Goal: Information Seeking & Learning: Find specific page/section

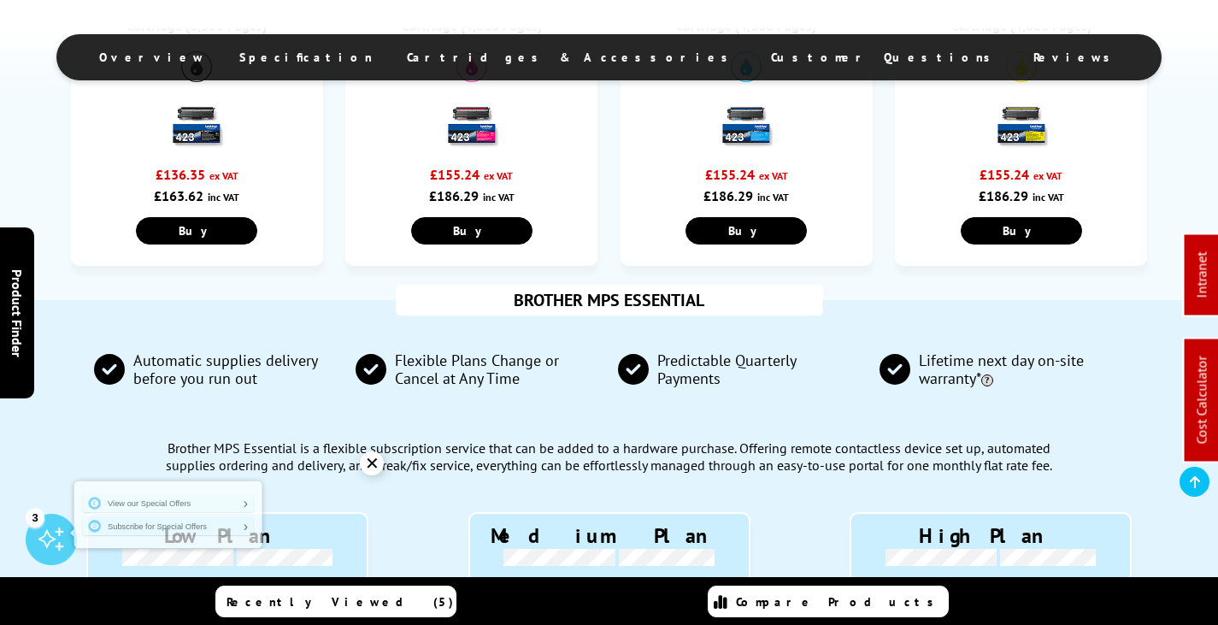
scroll to position [936, 0]
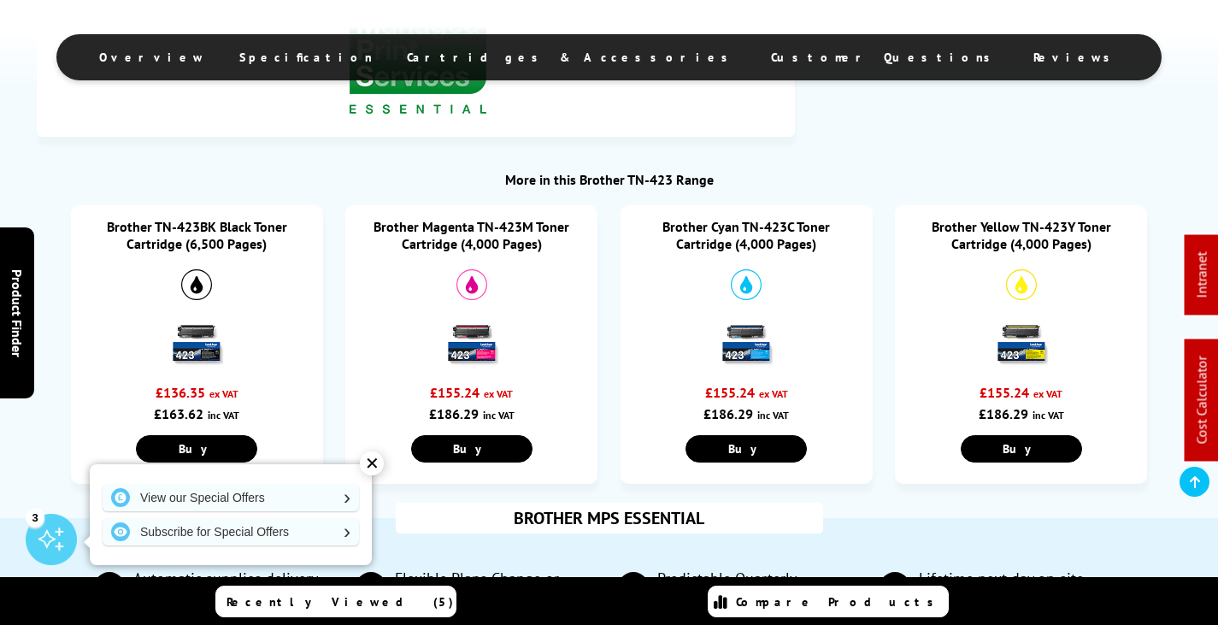
click at [739, 229] on link "Brother Cyan TN-423C Toner Cartridge (4,000 Pages)" at bounding box center [747, 235] width 168 height 34
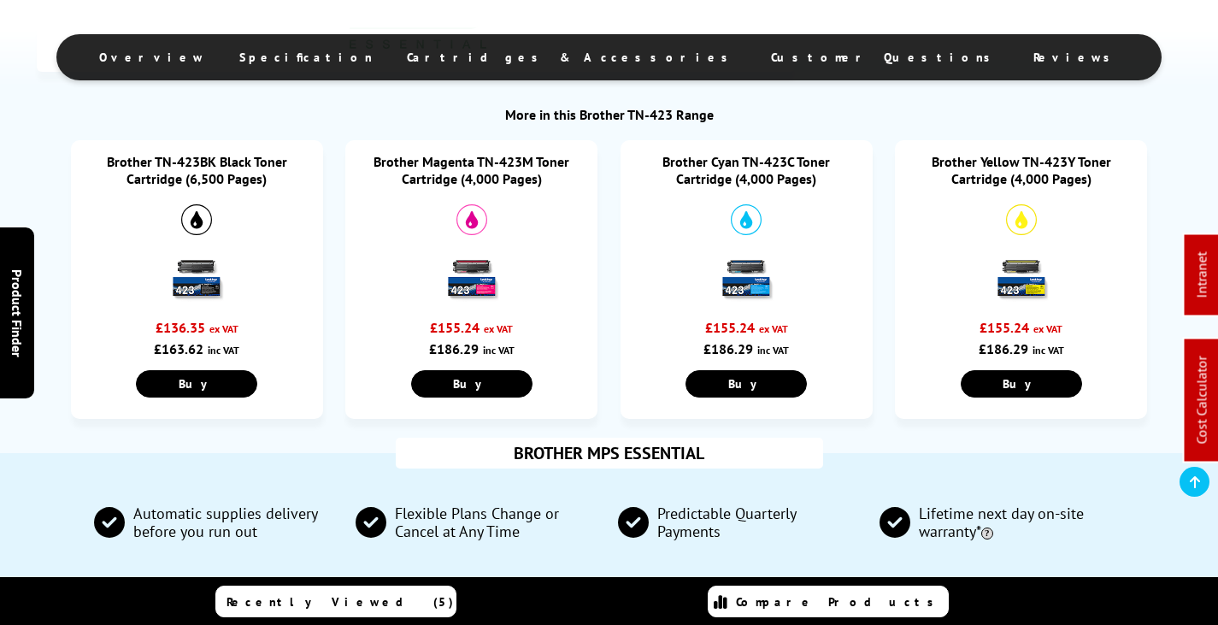
scroll to position [1103, 0]
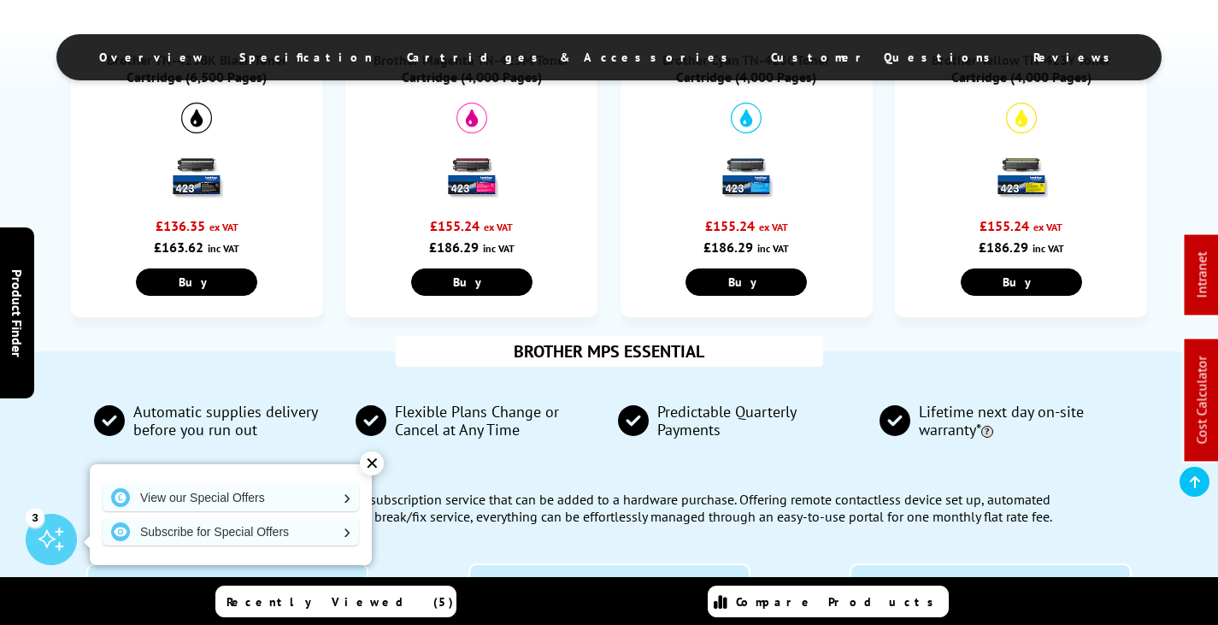
click at [1035, 170] on img at bounding box center [1022, 175] width 60 height 60
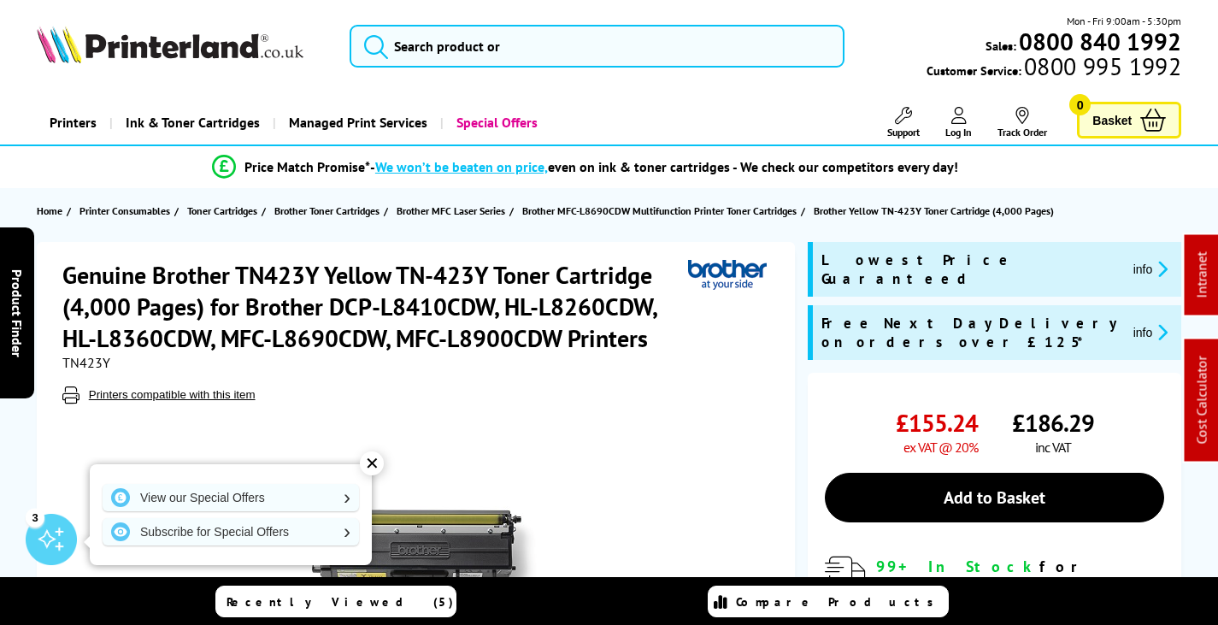
click at [87, 361] on span "TN423Y" at bounding box center [86, 362] width 48 height 17
copy span "TN423Y"
click at [586, 26] on input "search" at bounding box center [597, 46] width 495 height 43
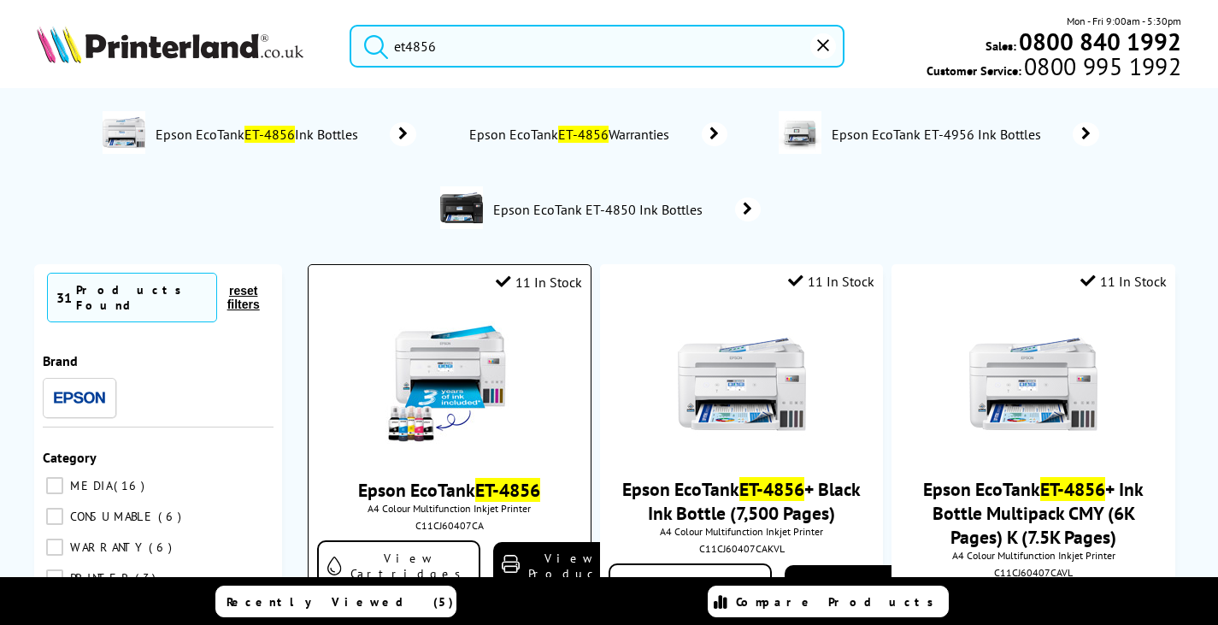
type input "et4856"
click at [499, 374] on img at bounding box center [450, 385] width 128 height 128
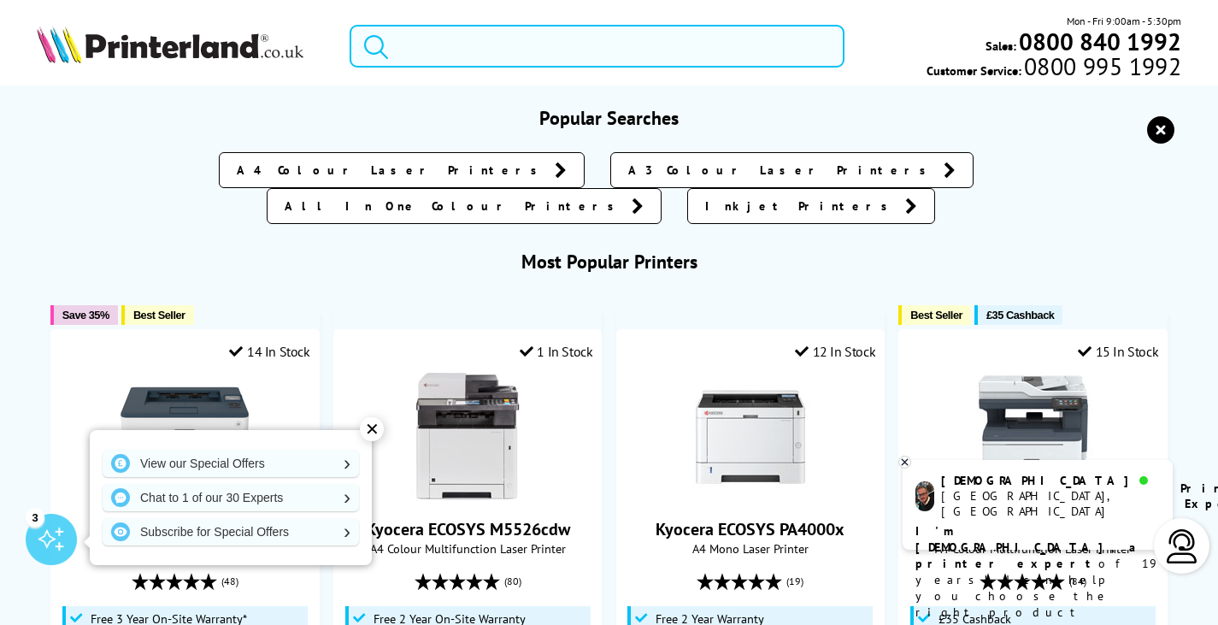
click at [535, 46] on input "search" at bounding box center [597, 46] width 495 height 43
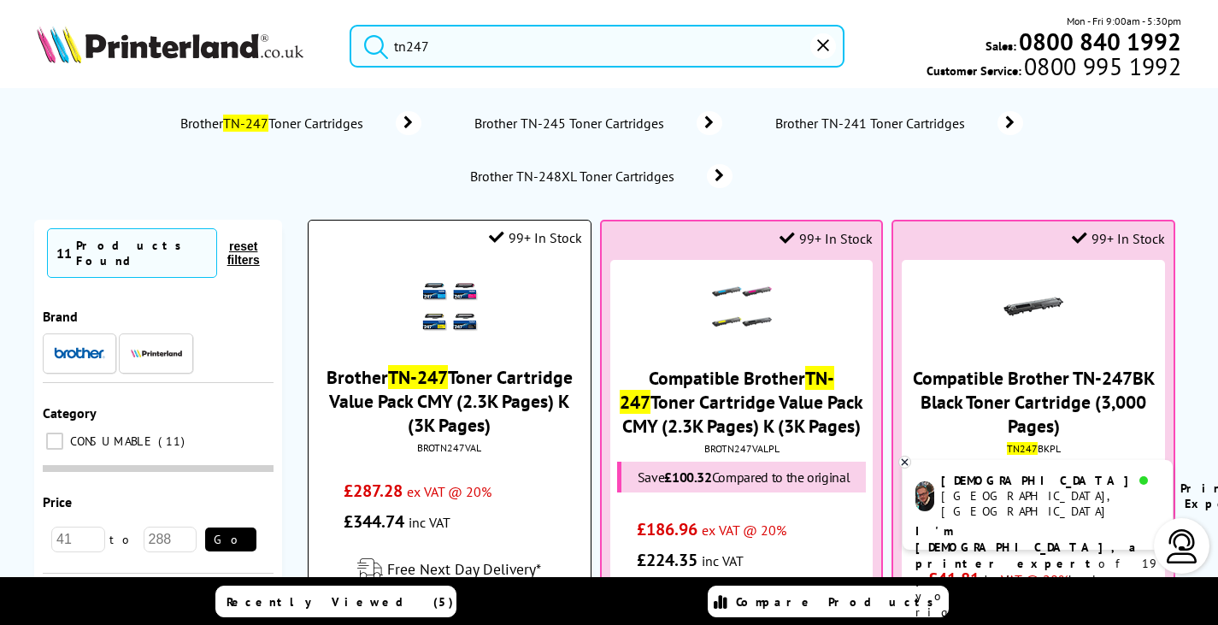
type input "tn247"
click at [495, 383] on link "Brother TN-247 Toner Cartridge Value Pack CMY (2.3K Pages) K (3K Pages)" at bounding box center [450, 401] width 246 height 72
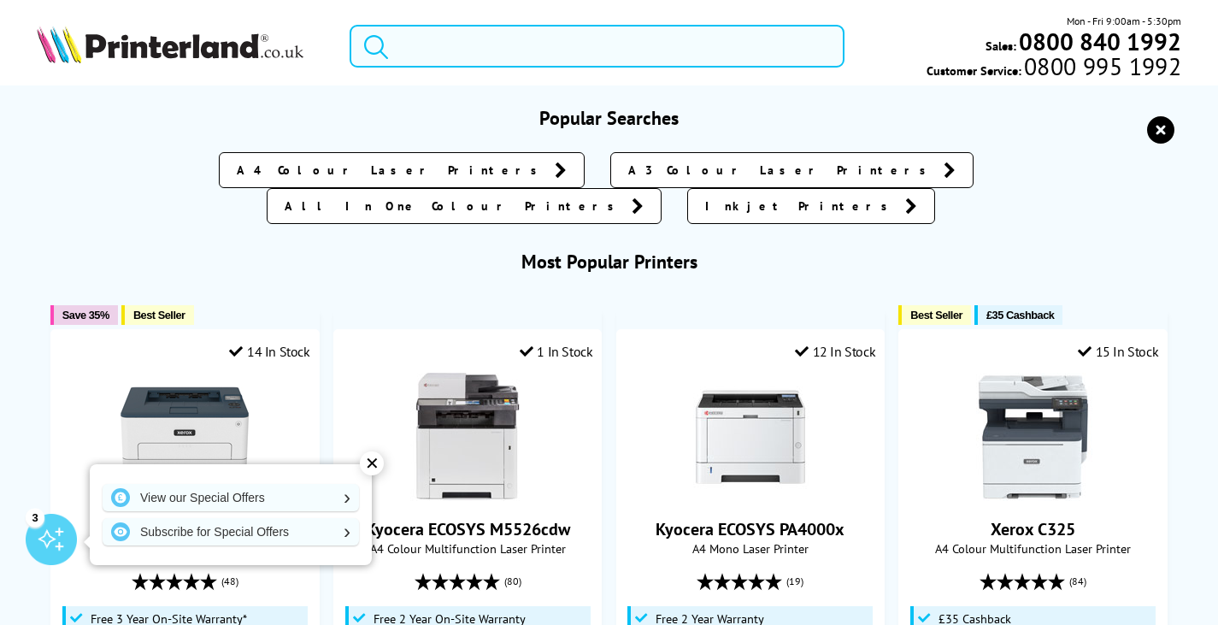
click at [480, 32] on input "search" at bounding box center [597, 46] width 495 height 43
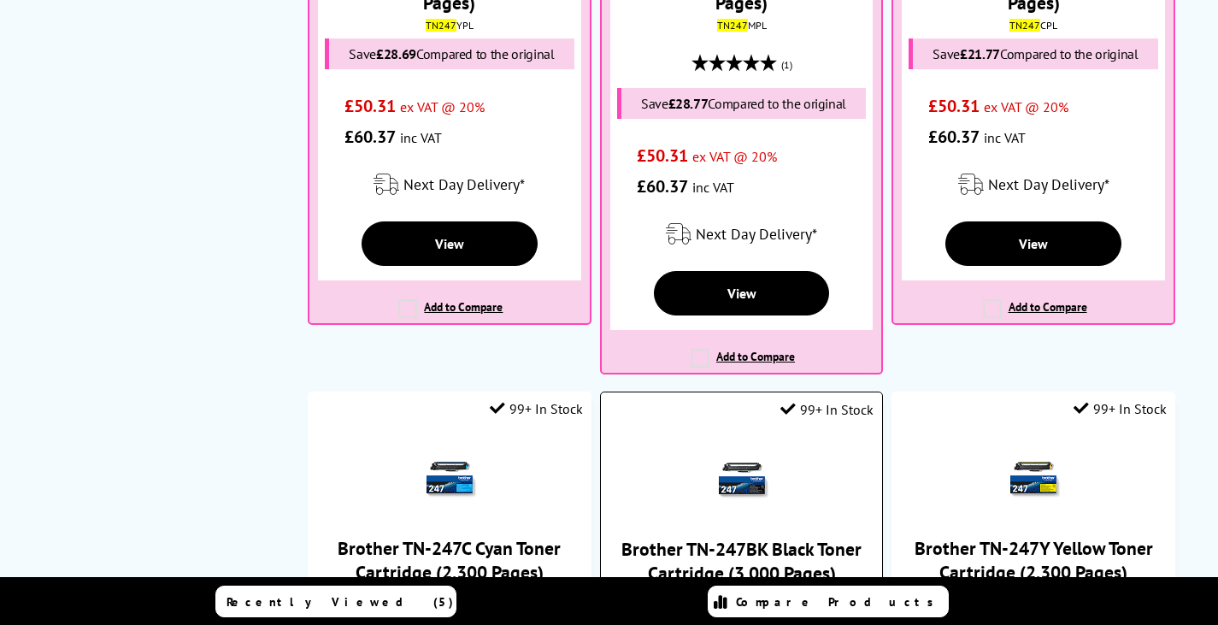
scroll to position [1197, 0]
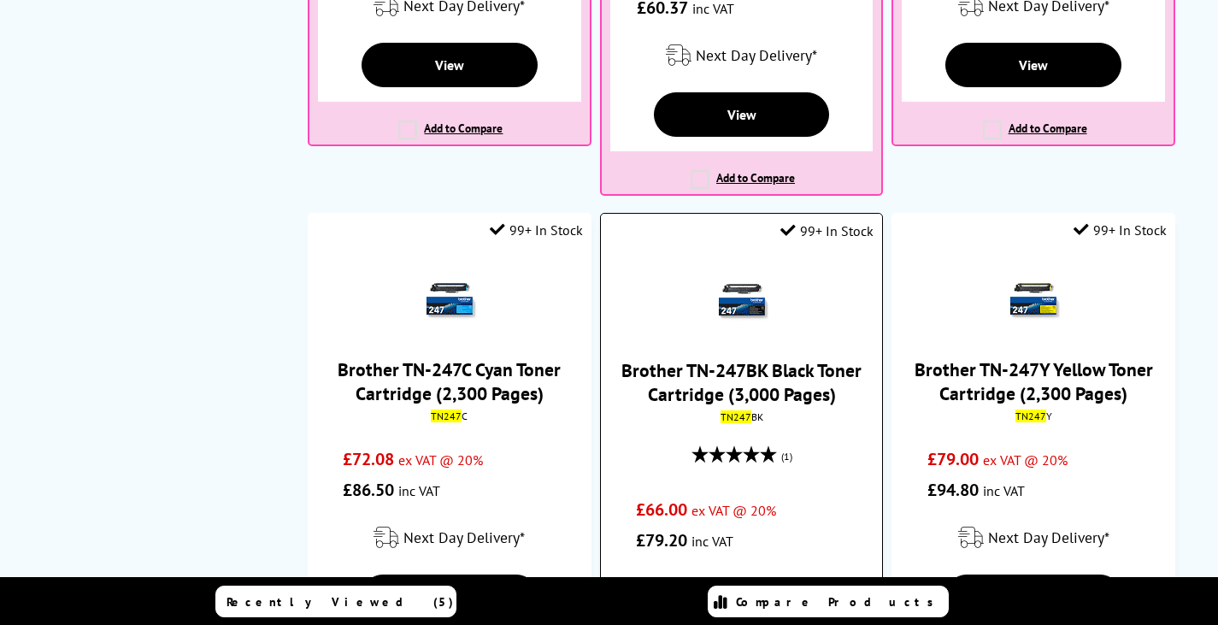
type input "tn247"
click at [778, 378] on link "Brother TN-247BK Black Toner Cartridge (3,000 Pages)" at bounding box center [741, 382] width 240 height 48
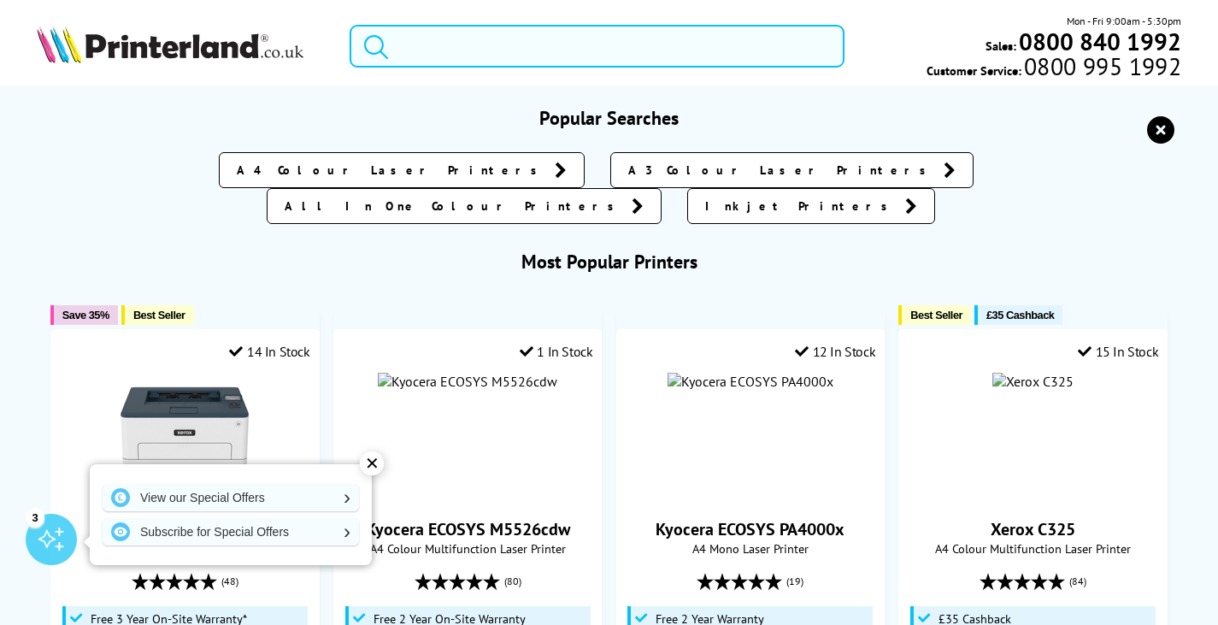
drag, startPoint x: 452, startPoint y: 59, endPoint x: 486, endPoint y: 45, distance: 36.0
click at [458, 56] on input "search" at bounding box center [597, 46] width 495 height 43
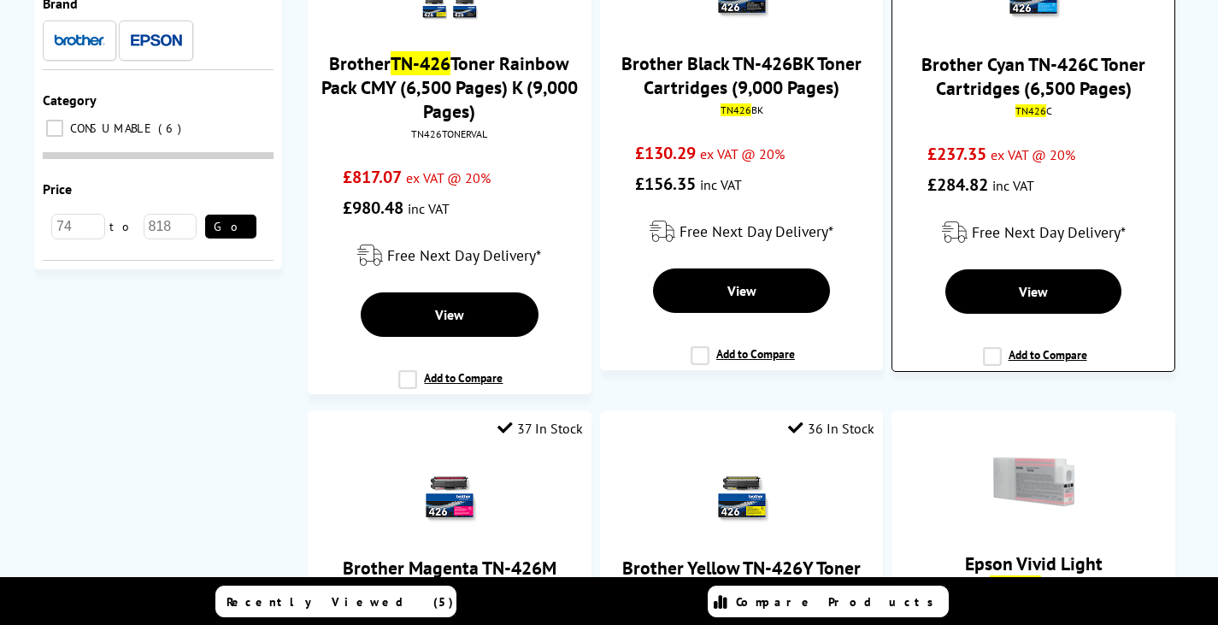
scroll to position [342, 0]
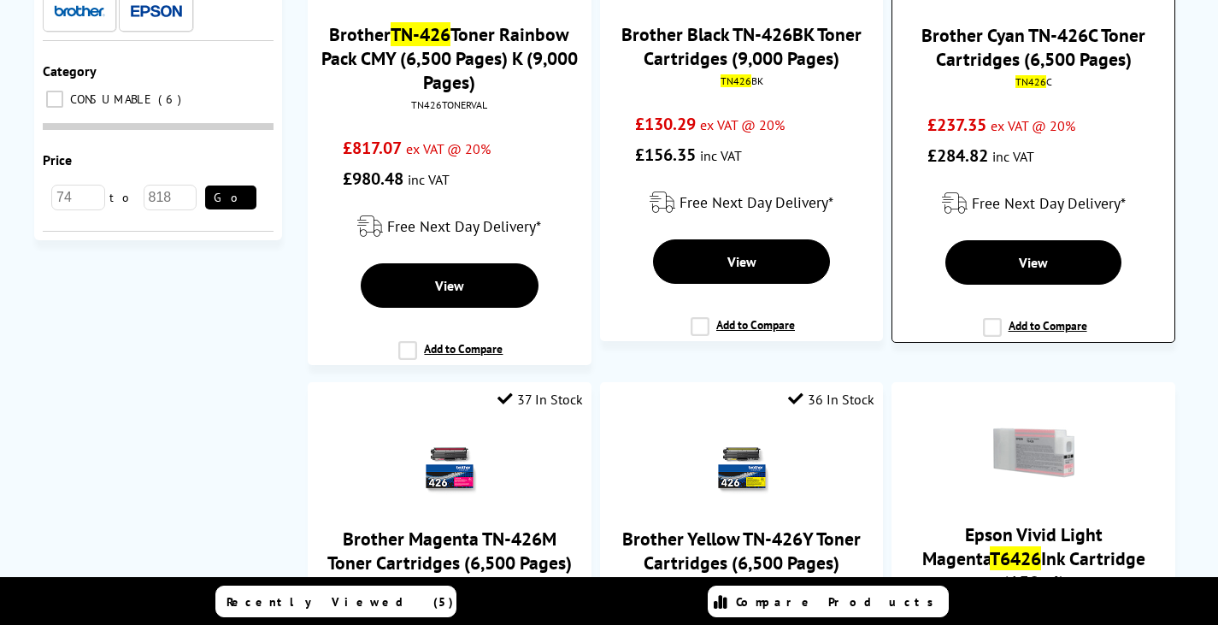
type input "tn426"
click at [1065, 40] on link "Brother Cyan TN-426C Toner Cartridges (6,500 Pages)" at bounding box center [1034, 47] width 224 height 48
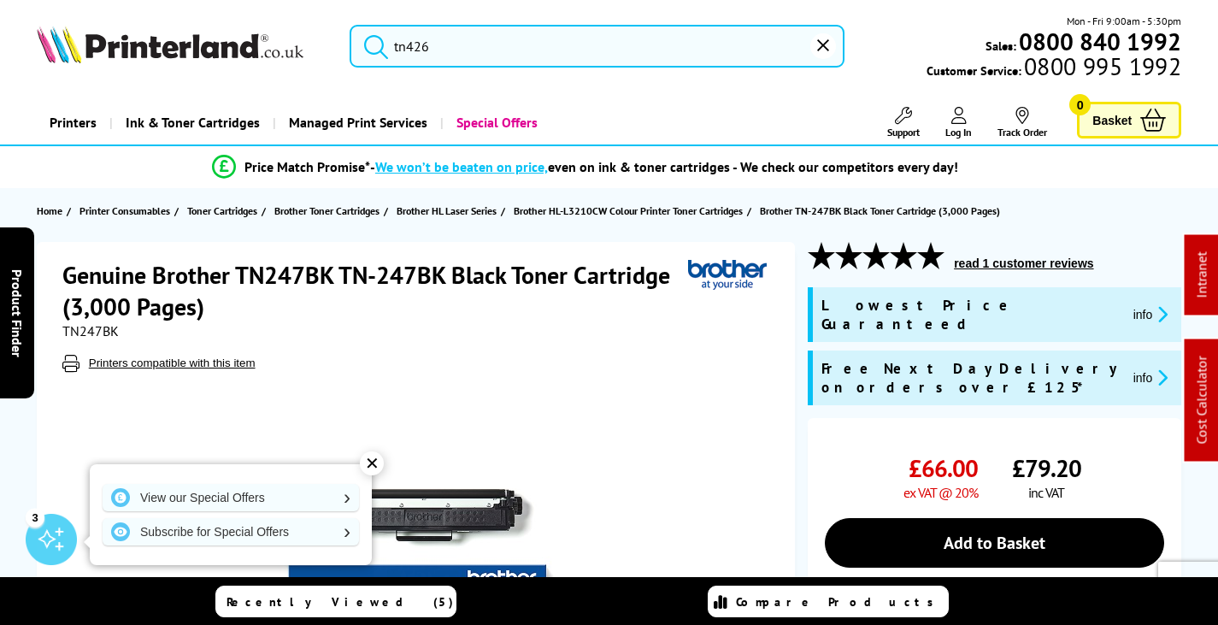
click at [473, 44] on input "tn426" at bounding box center [597, 46] width 495 height 43
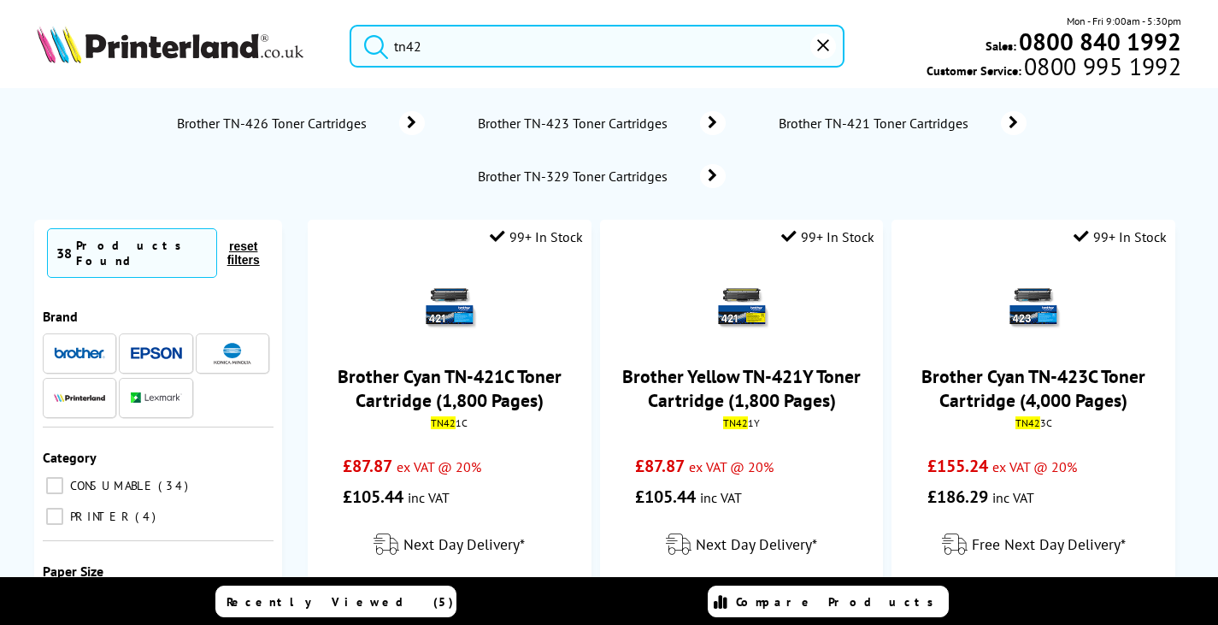
type input "tn426"
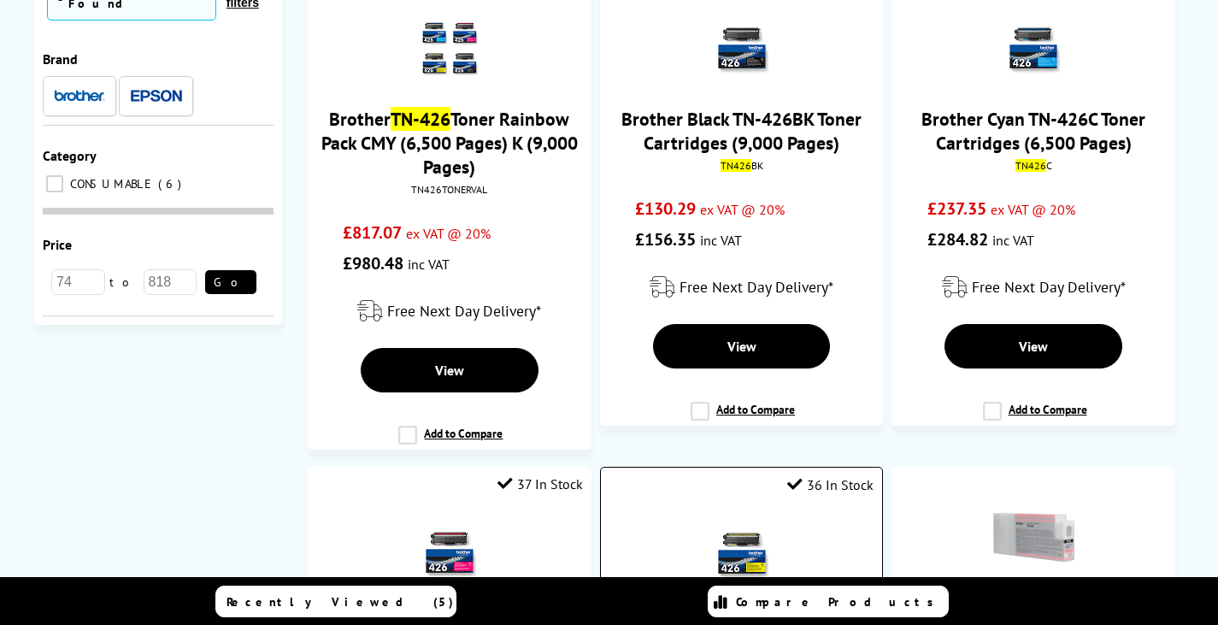
scroll to position [513, 0]
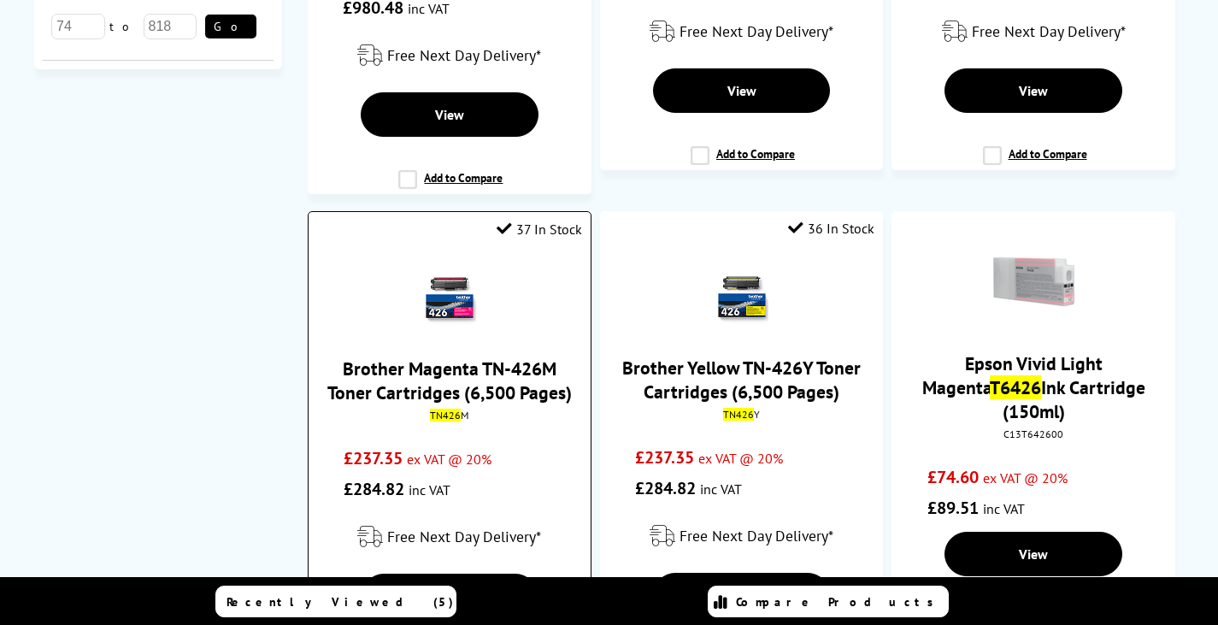
click at [449, 297] on img at bounding box center [450, 298] width 60 height 60
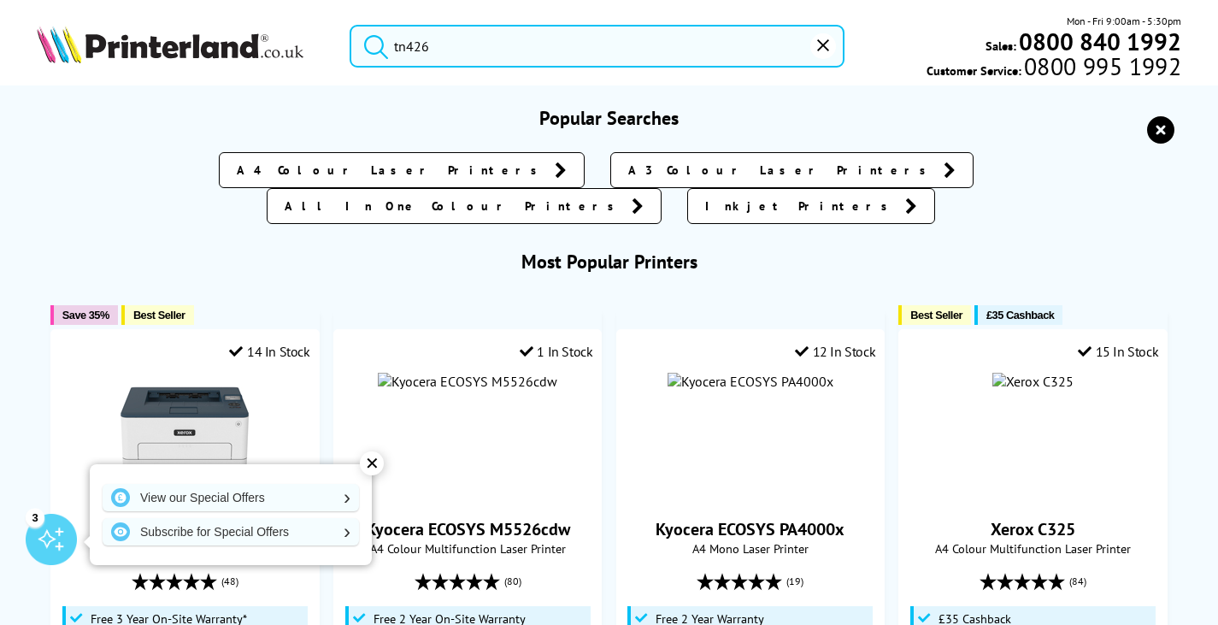
click at [491, 41] on input "tn426" at bounding box center [597, 46] width 495 height 43
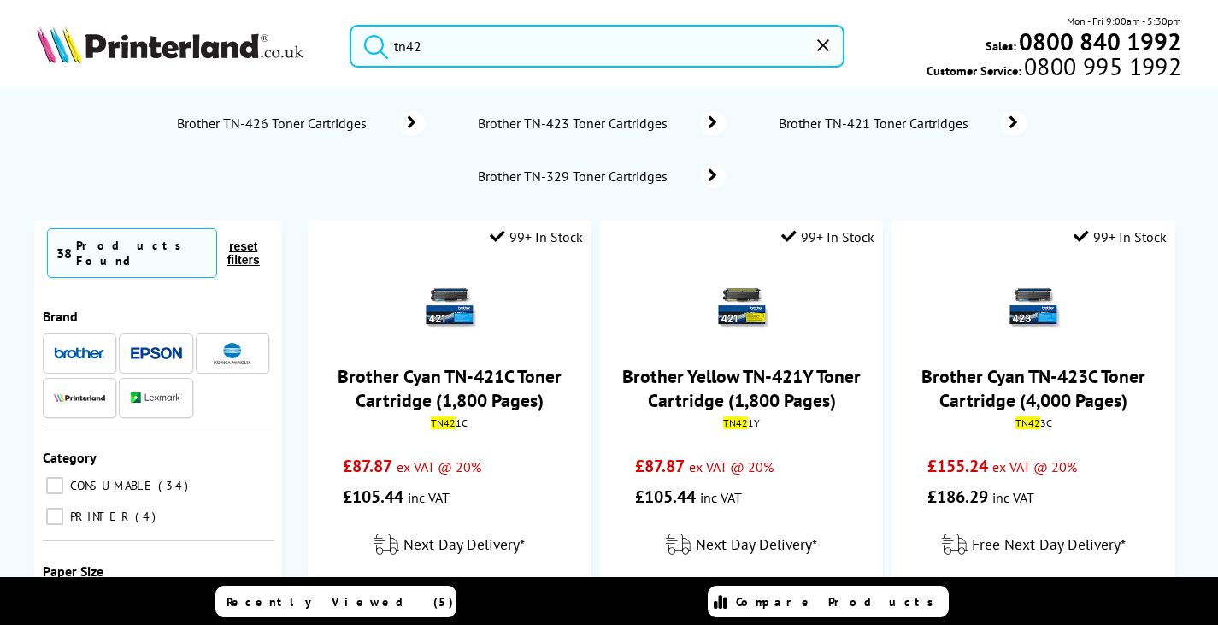
type input "tn426"
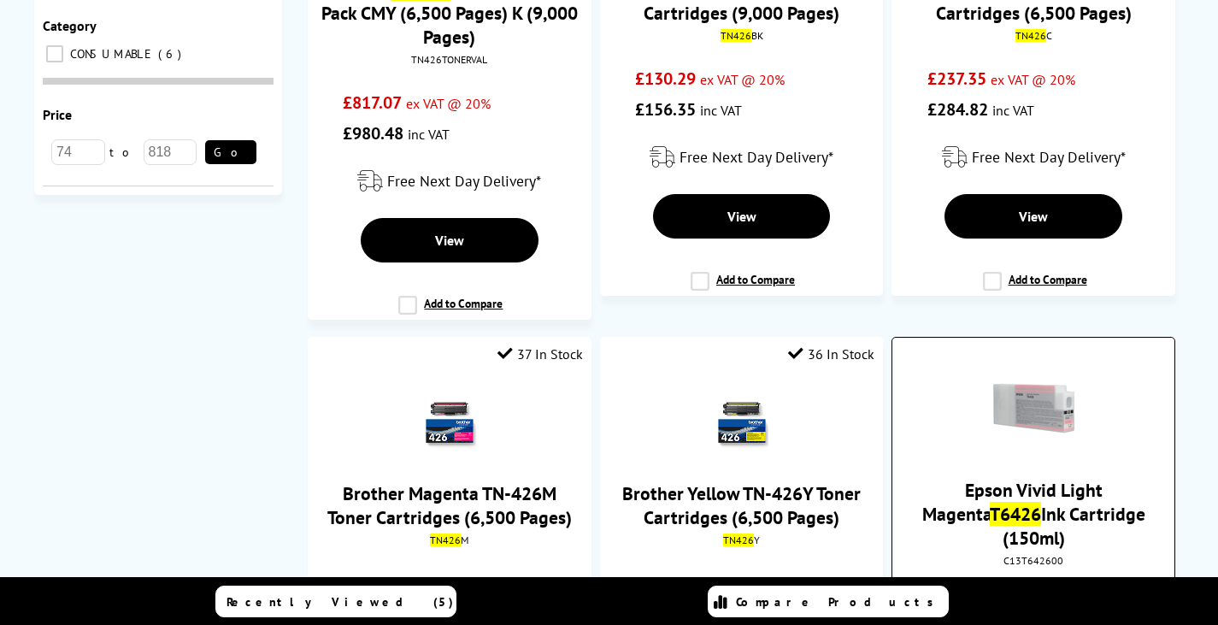
scroll to position [513, 0]
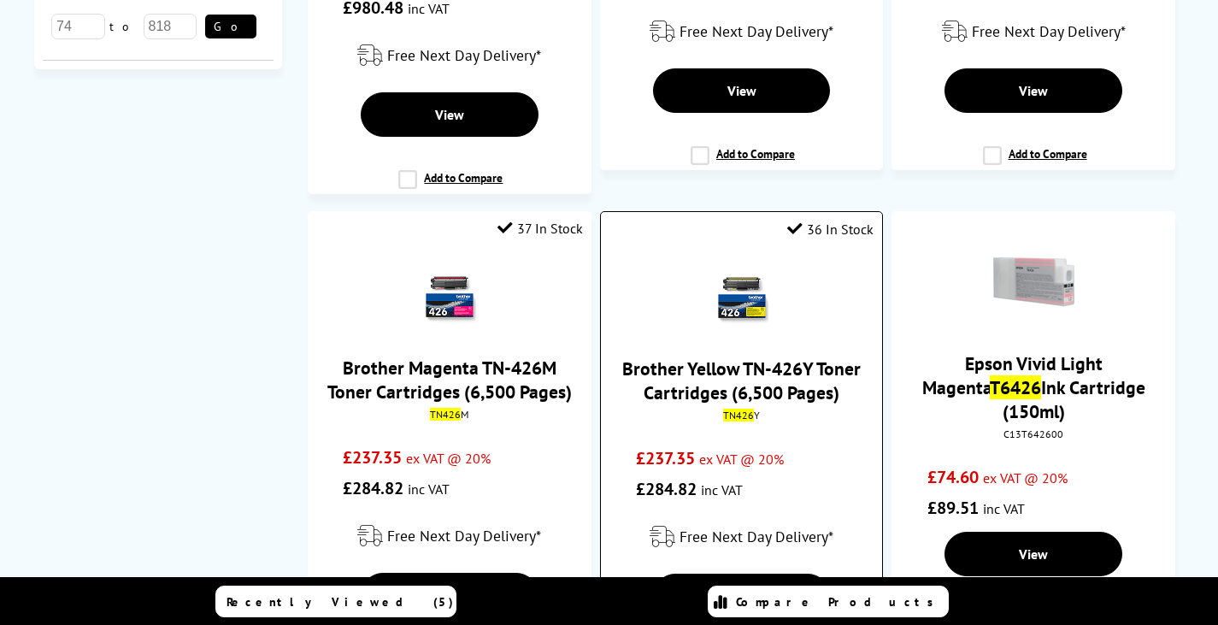
click at [728, 312] on img at bounding box center [742, 298] width 60 height 60
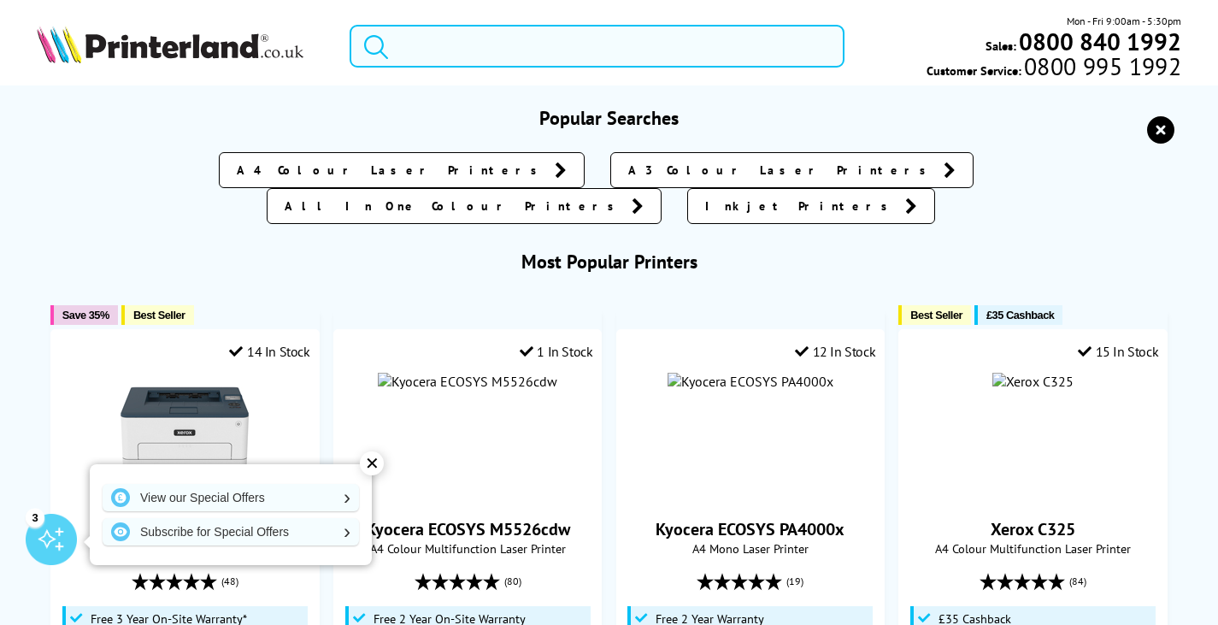
click at [492, 46] on input "search" at bounding box center [597, 46] width 495 height 43
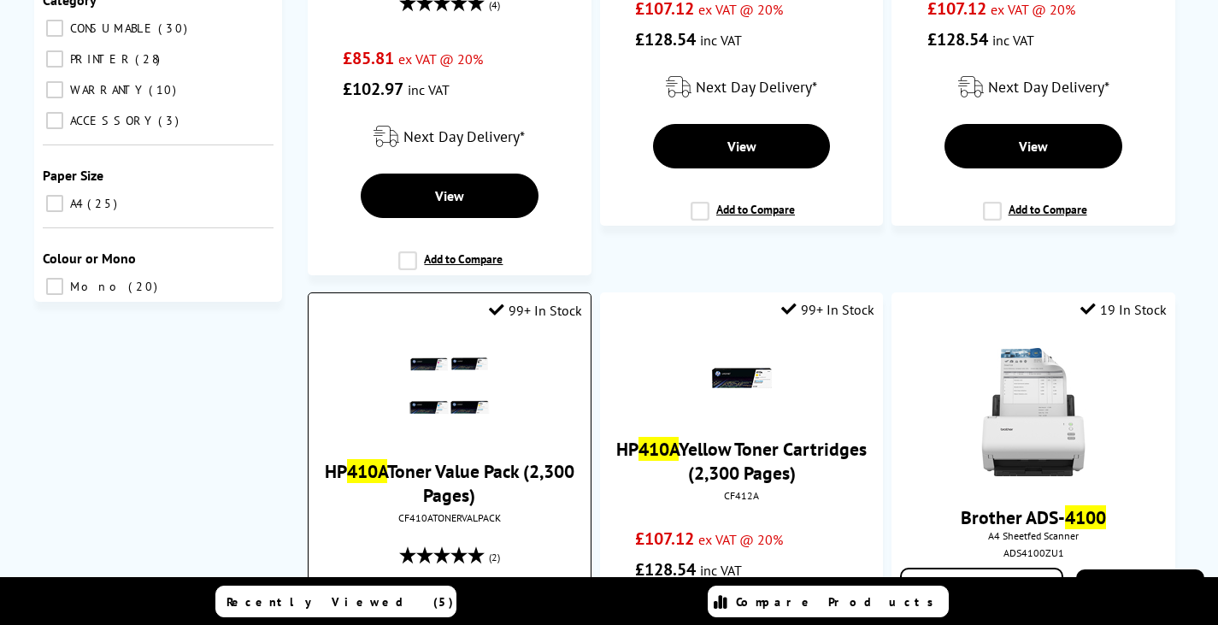
scroll to position [598, 0]
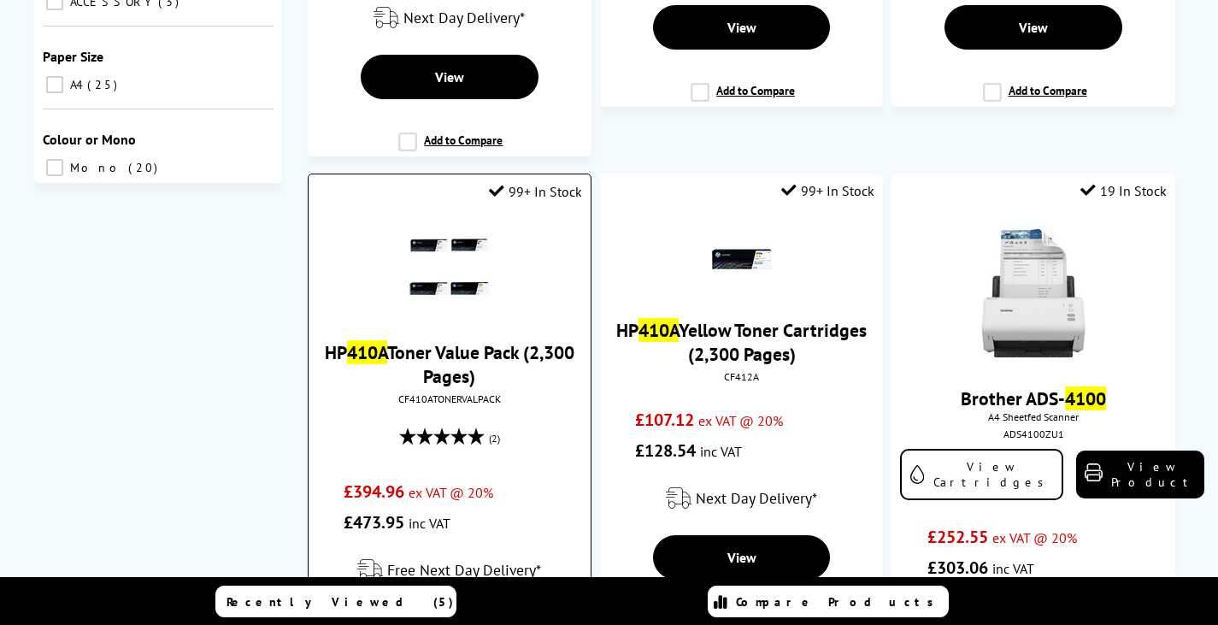
type input "410a"
click at [502, 356] on link "HP 410A Toner Value Pack (2,300 Pages)" at bounding box center [450, 364] width 250 height 48
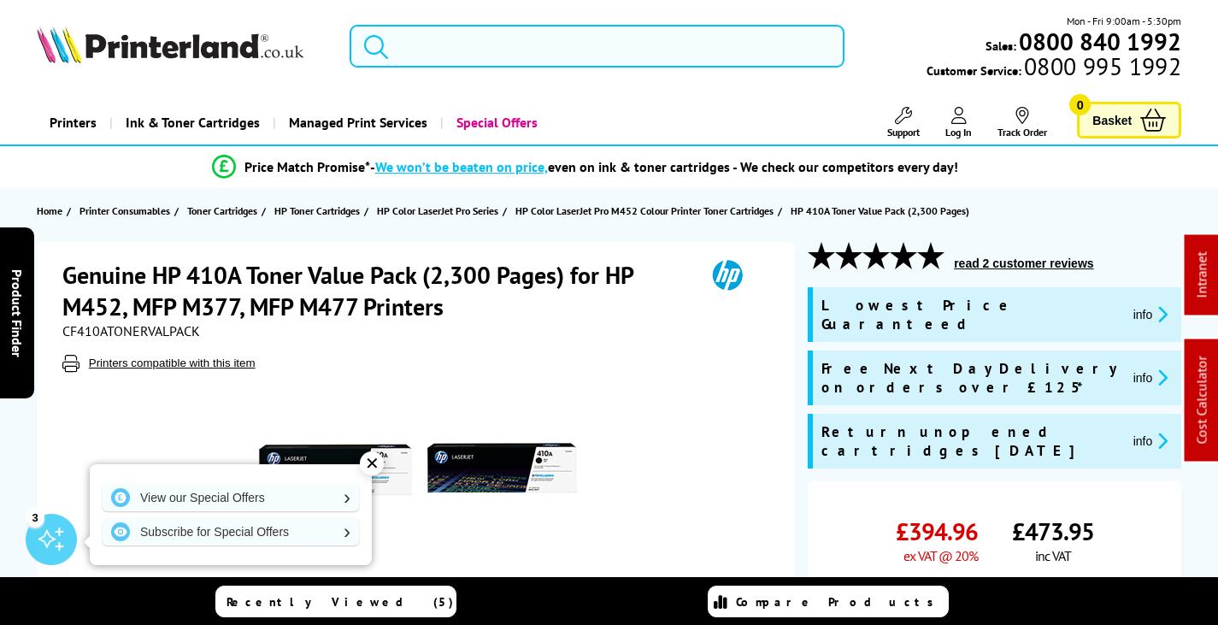
click at [487, 46] on input "search" at bounding box center [597, 46] width 495 height 43
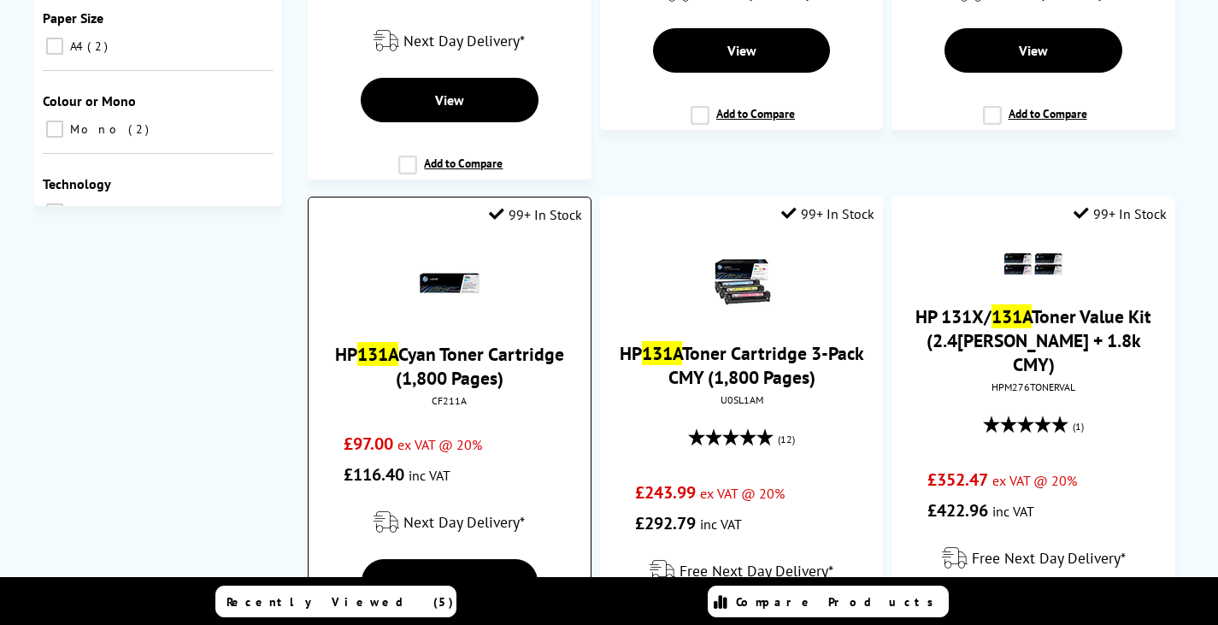
scroll to position [684, 0]
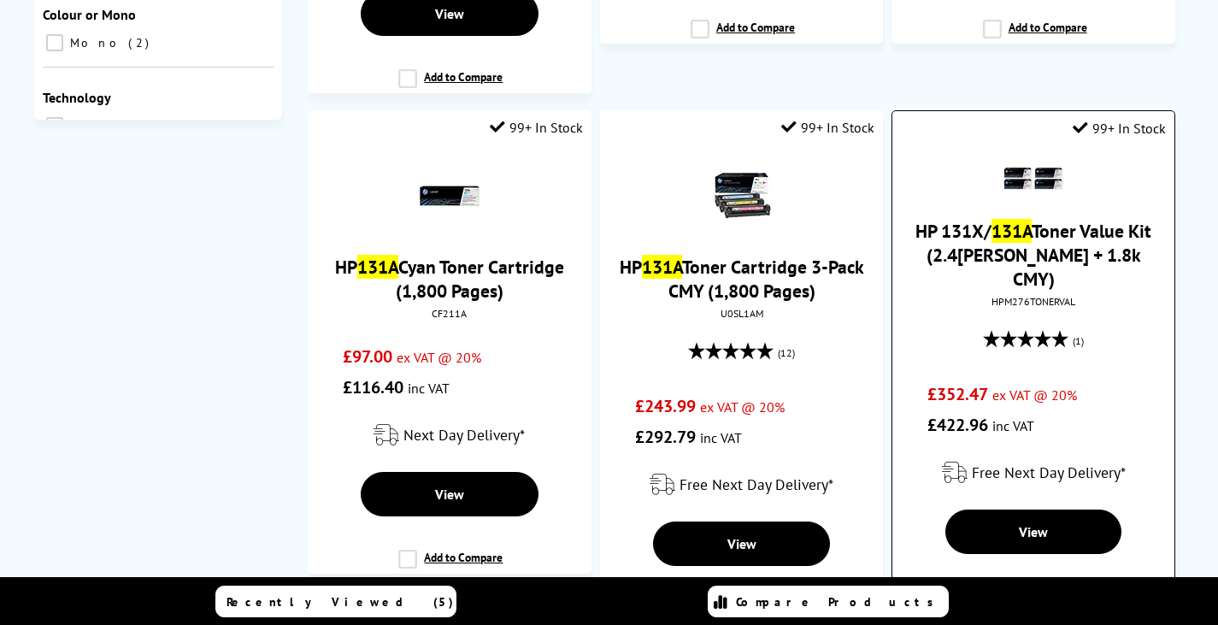
type input "131a"
click at [1072, 237] on link "HP 131X/ 131A Toner Value Kit (2.4k K + 1.8k CMY)" at bounding box center [1034, 255] width 236 height 72
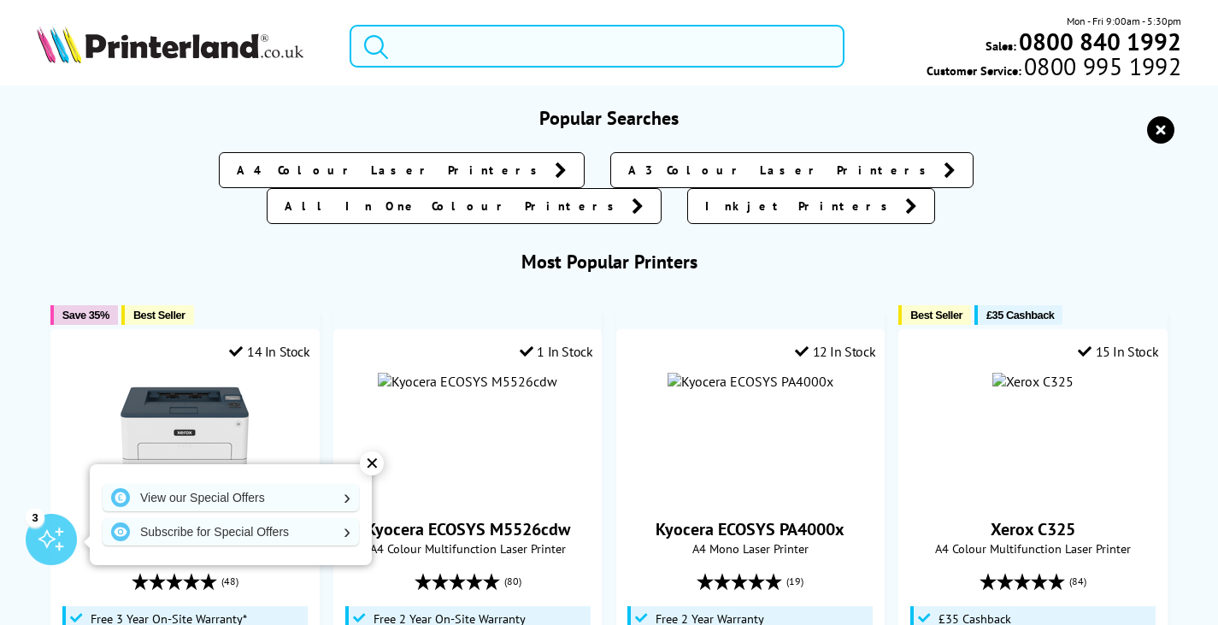
click at [483, 45] on input "search" at bounding box center [597, 46] width 495 height 43
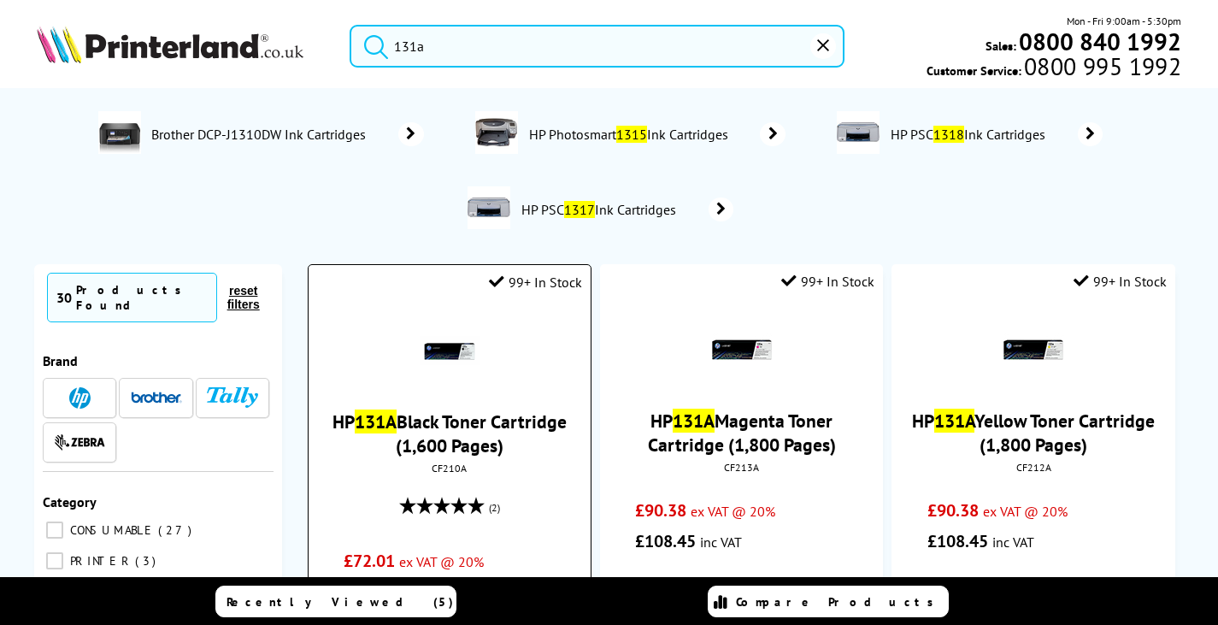
type input "131a"
click at [487, 443] on link "HP 131A Black Toner Cartridge (1,600 Pages)" at bounding box center [450, 433] width 234 height 48
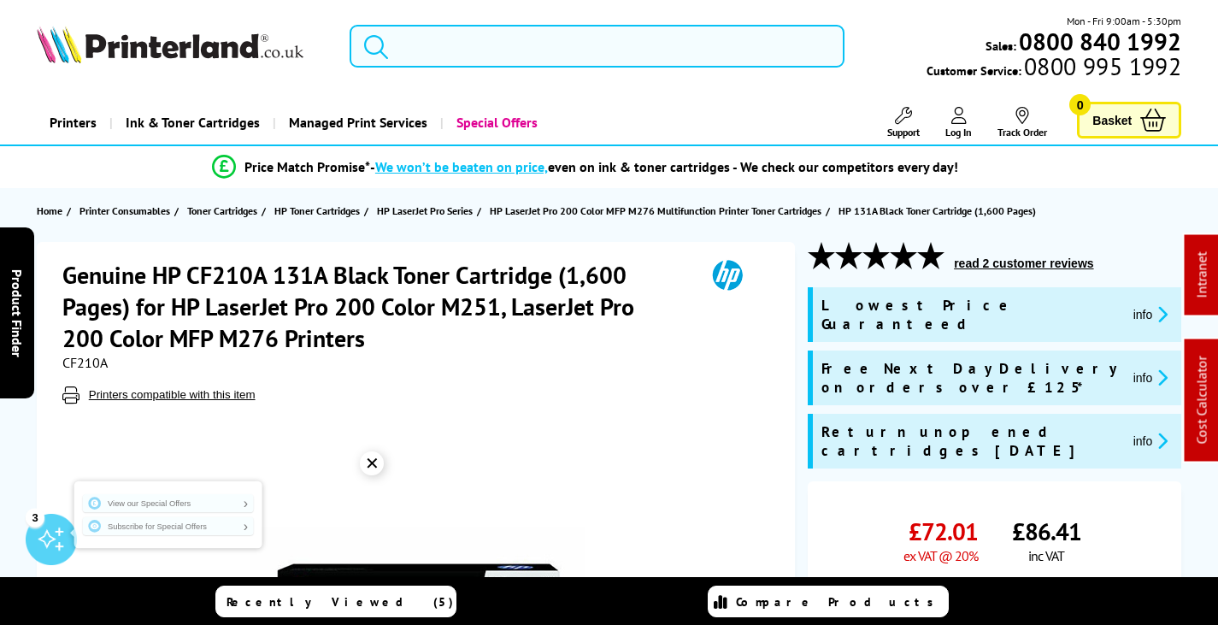
click at [516, 35] on input "search" at bounding box center [597, 46] width 495 height 43
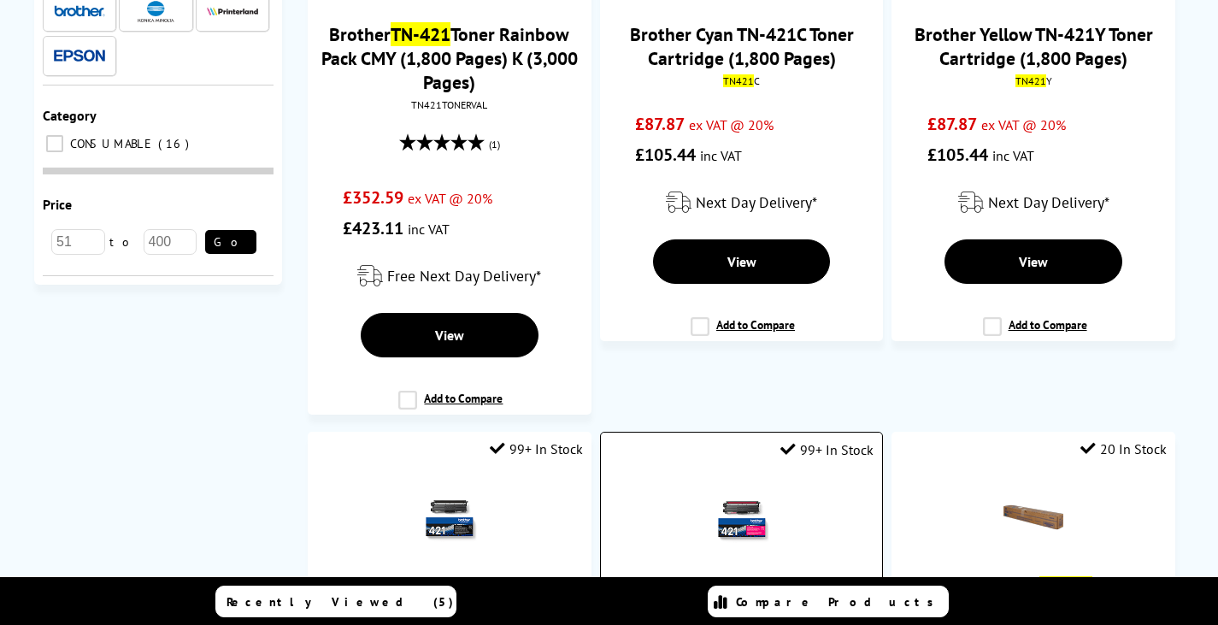
scroll to position [684, 0]
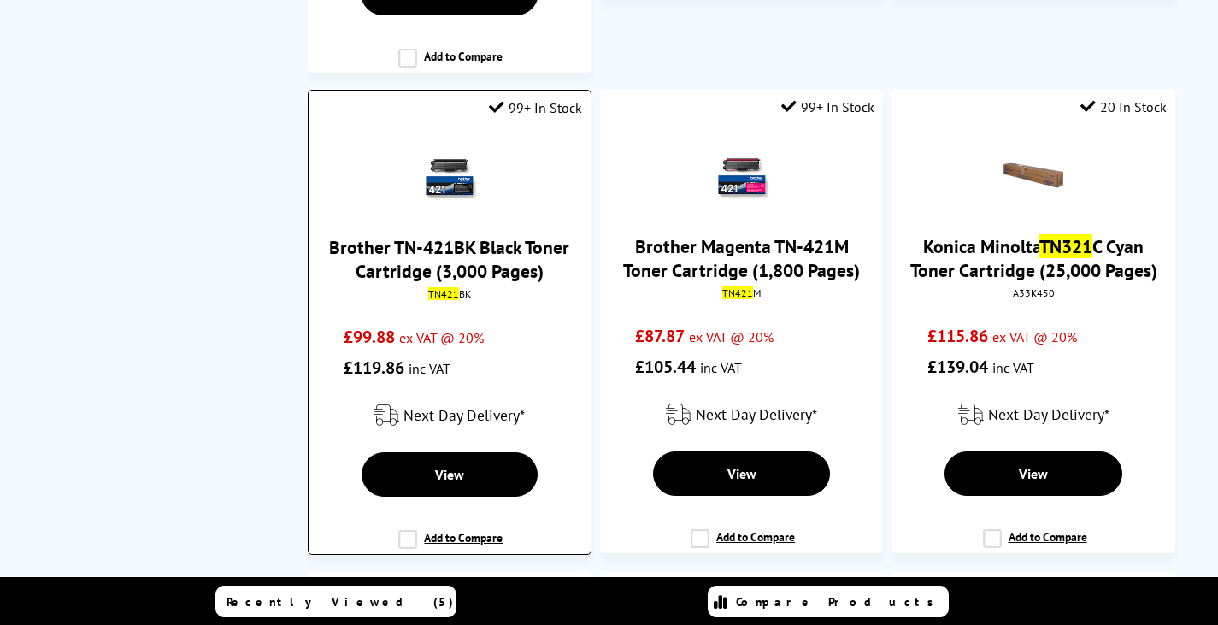
type input "tn421"
click at [439, 256] on link "Brother TN-421BK Black Toner Cartridge (3,000 Pages)" at bounding box center [449, 259] width 240 height 48
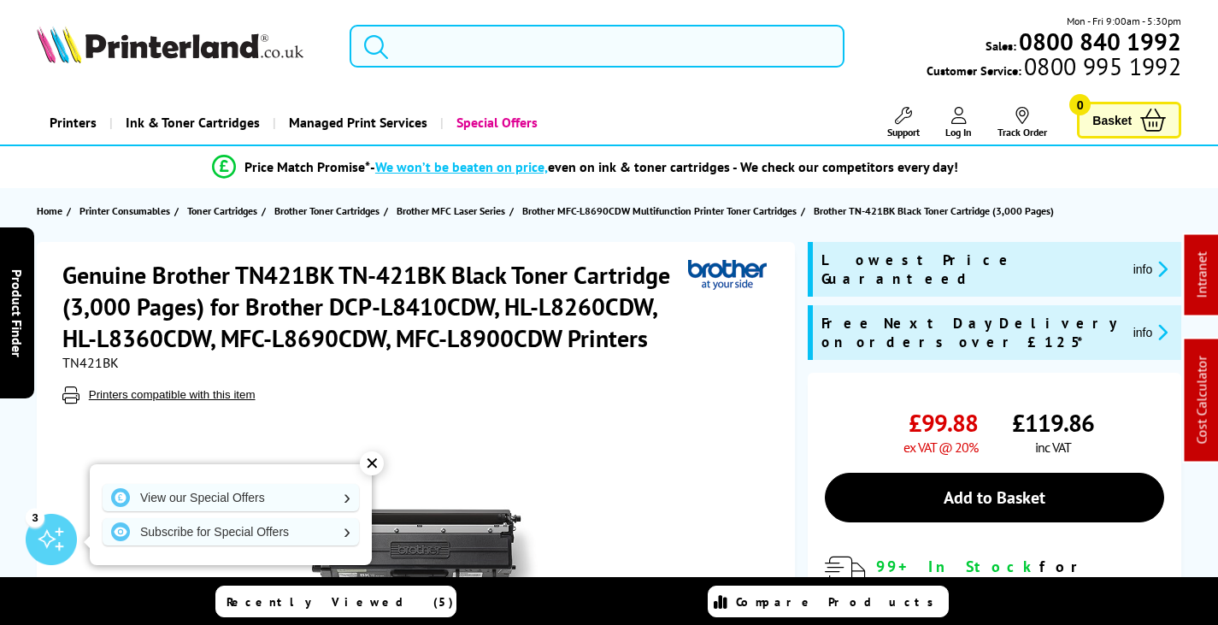
click at [461, 38] on input "search" at bounding box center [597, 46] width 495 height 43
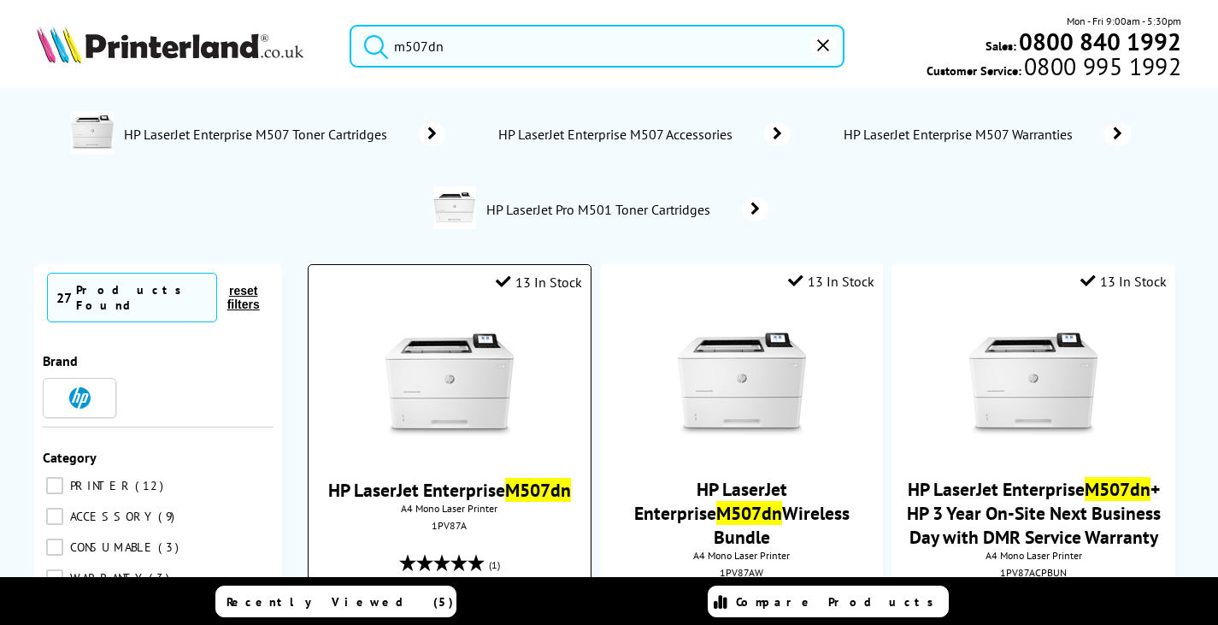
type input "m507dn"
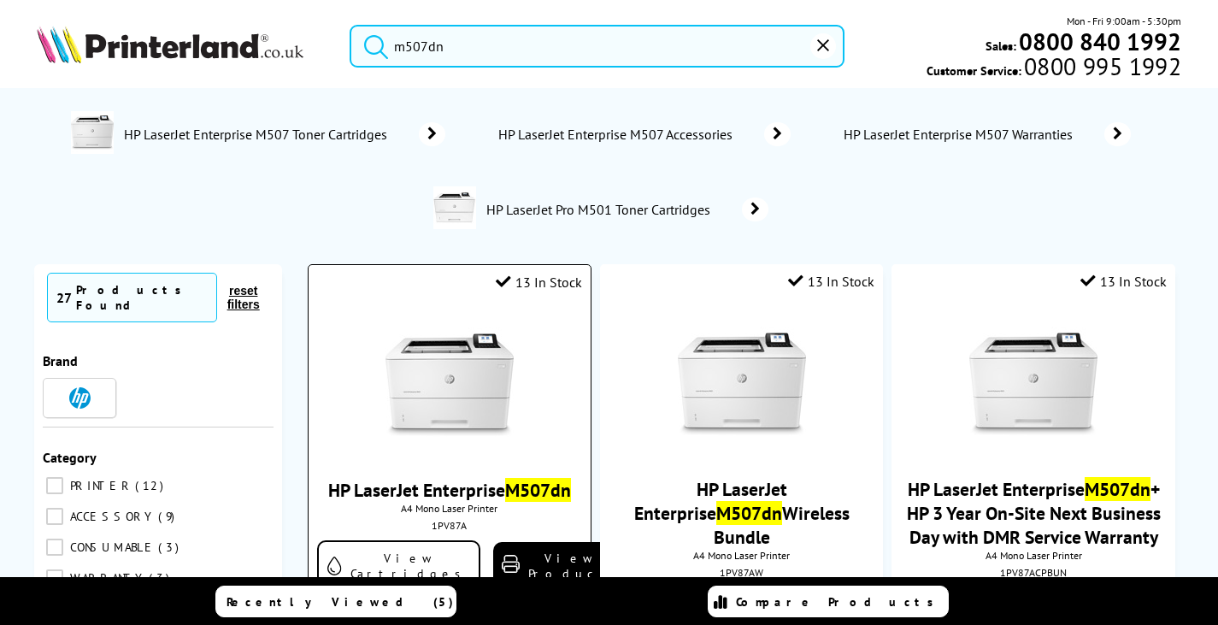
click at [432, 378] on img at bounding box center [450, 385] width 128 height 128
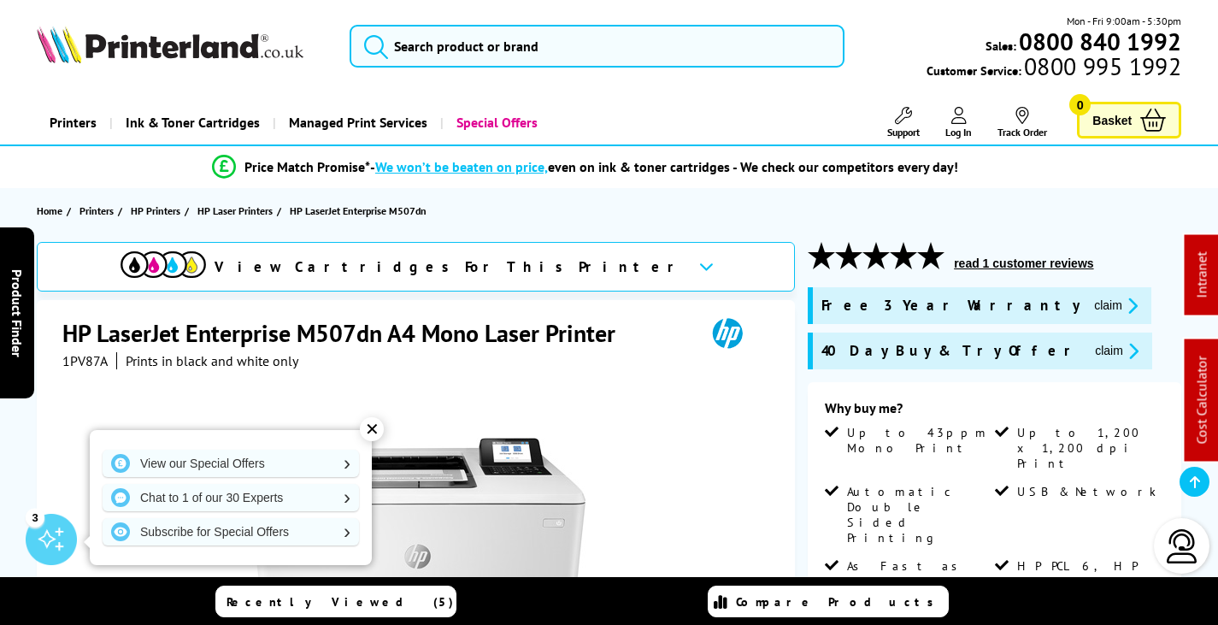
scroll to position [342, 0]
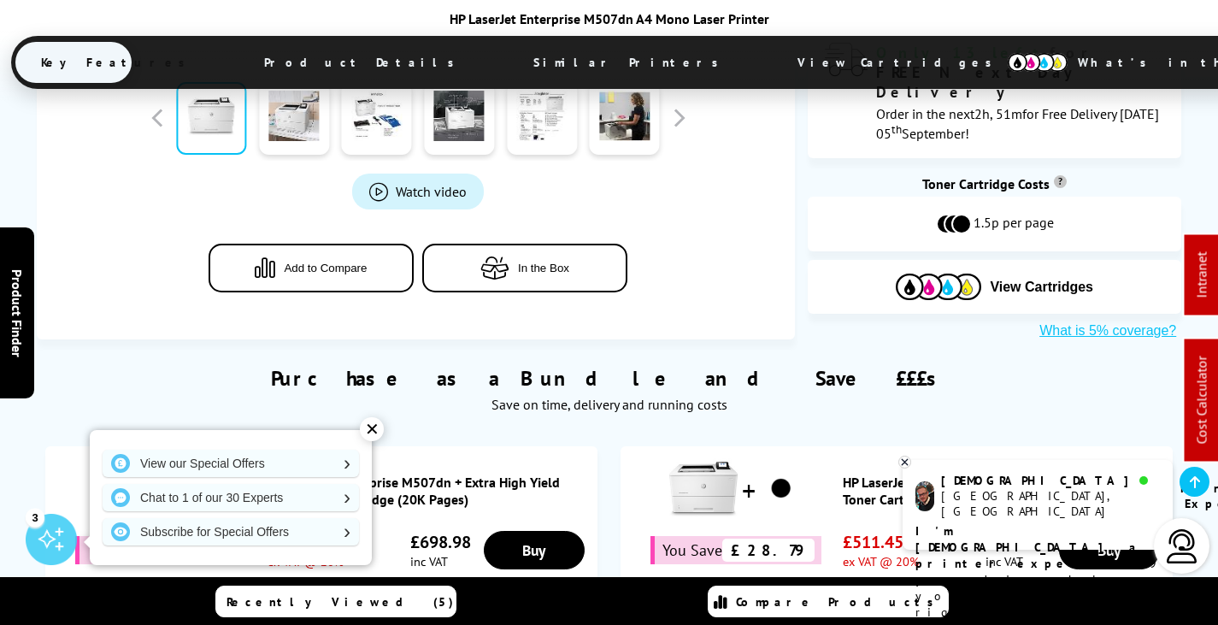
click at [772, 50] on span "View Cartridges" at bounding box center [903, 62] width 262 height 44
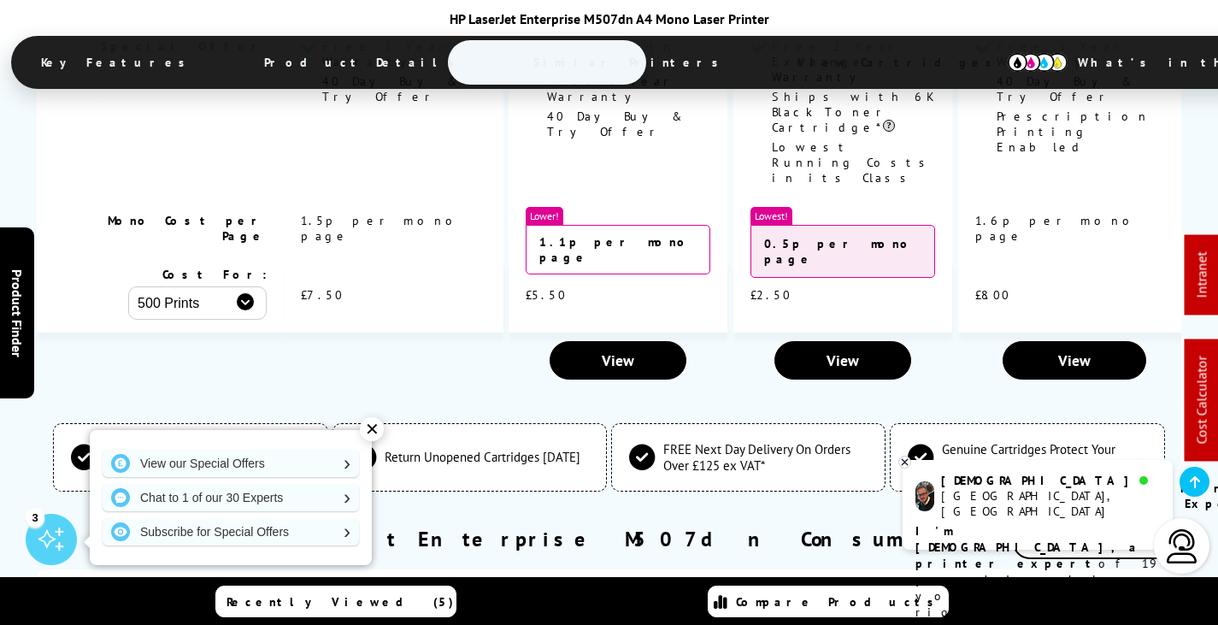
scroll to position [4616, 0]
